Goal: Information Seeking & Learning: Learn about a topic

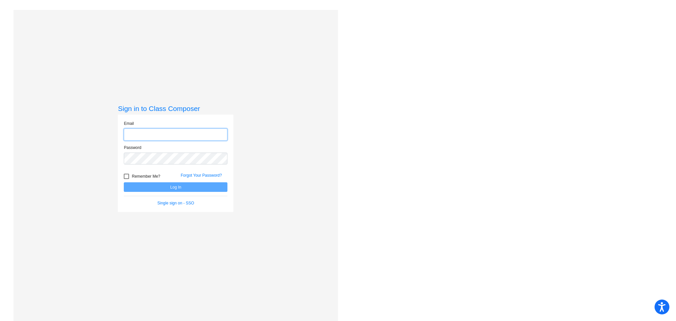
type input "dstratuik@mtps.org"
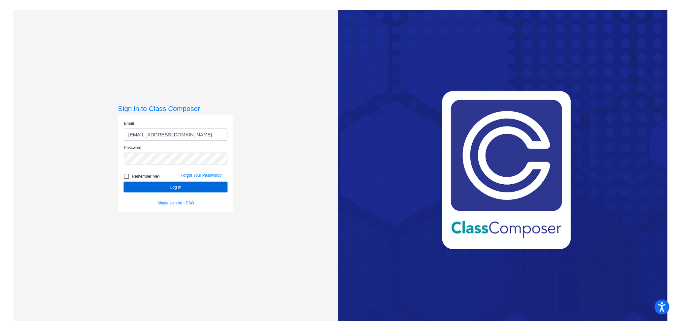
click at [168, 185] on button "Log In" at bounding box center [176, 187] width 104 height 10
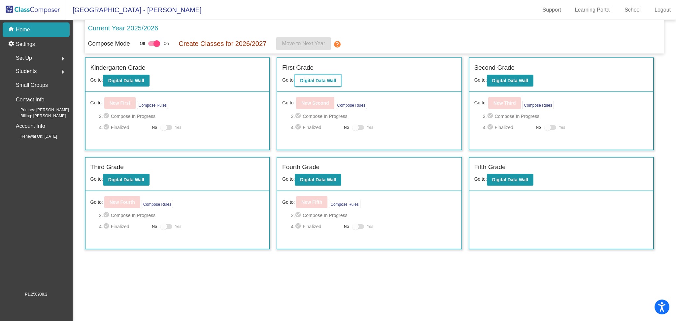
click at [321, 82] on b "Digital Data Wall" at bounding box center [318, 80] width 36 height 5
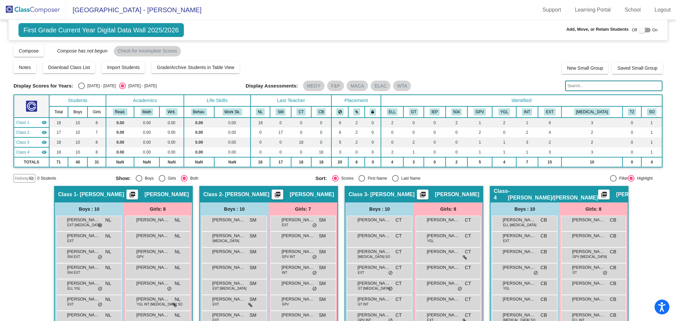
click at [76, 85] on div "Display Scores for Years: 2024 - 2025 2025 - 2026" at bounding box center [127, 86] width 227 height 7
click at [83, 86] on div "Select an option" at bounding box center [81, 86] width 7 height 7
click at [82, 89] on input "2024 - 2025" at bounding box center [81, 89] width 0 height 0
radio input "true"
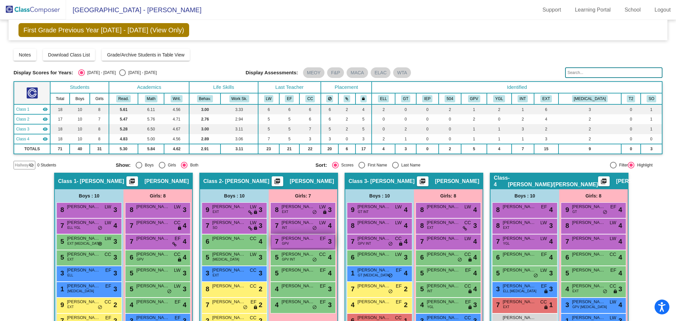
click at [292, 240] on span "Mila Fishman" at bounding box center [298, 238] width 33 height 7
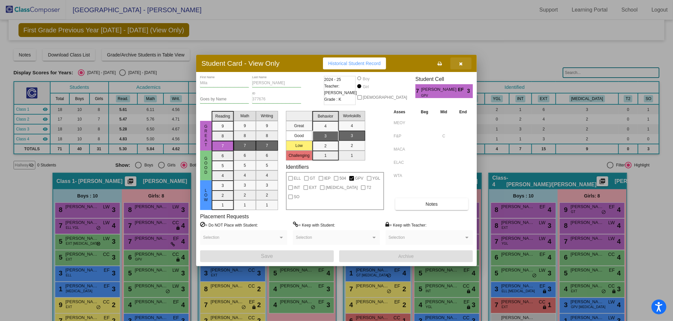
click at [464, 67] on button "button" at bounding box center [460, 63] width 21 height 12
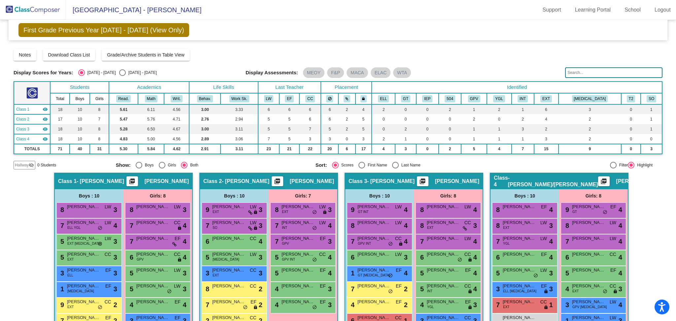
scroll to position [49, 0]
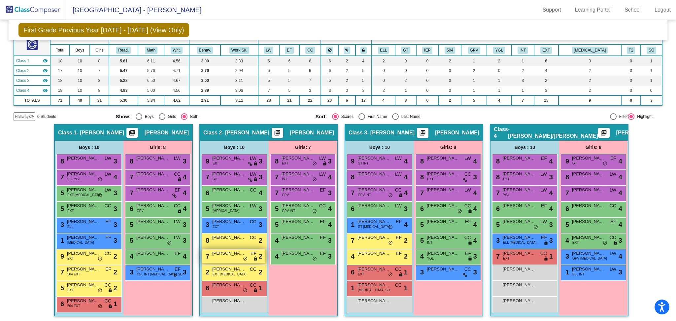
click at [205, 255] on span "7" at bounding box center [206, 256] width 5 height 7
click at [228, 258] on div "7 Thomas Holland EF lock do_not_disturb_alt 2" at bounding box center [233, 256] width 63 height 14
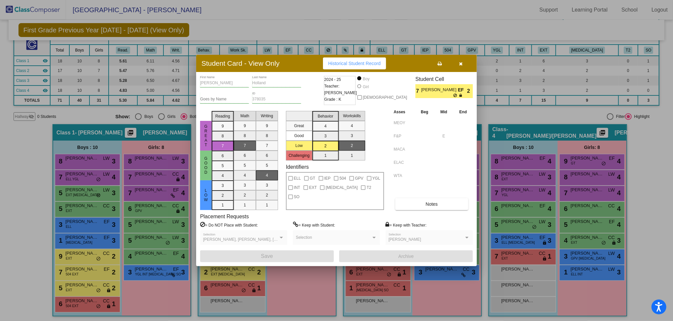
click at [458, 63] on button "button" at bounding box center [460, 63] width 21 height 12
